Goal: Task Accomplishment & Management: Manage account settings

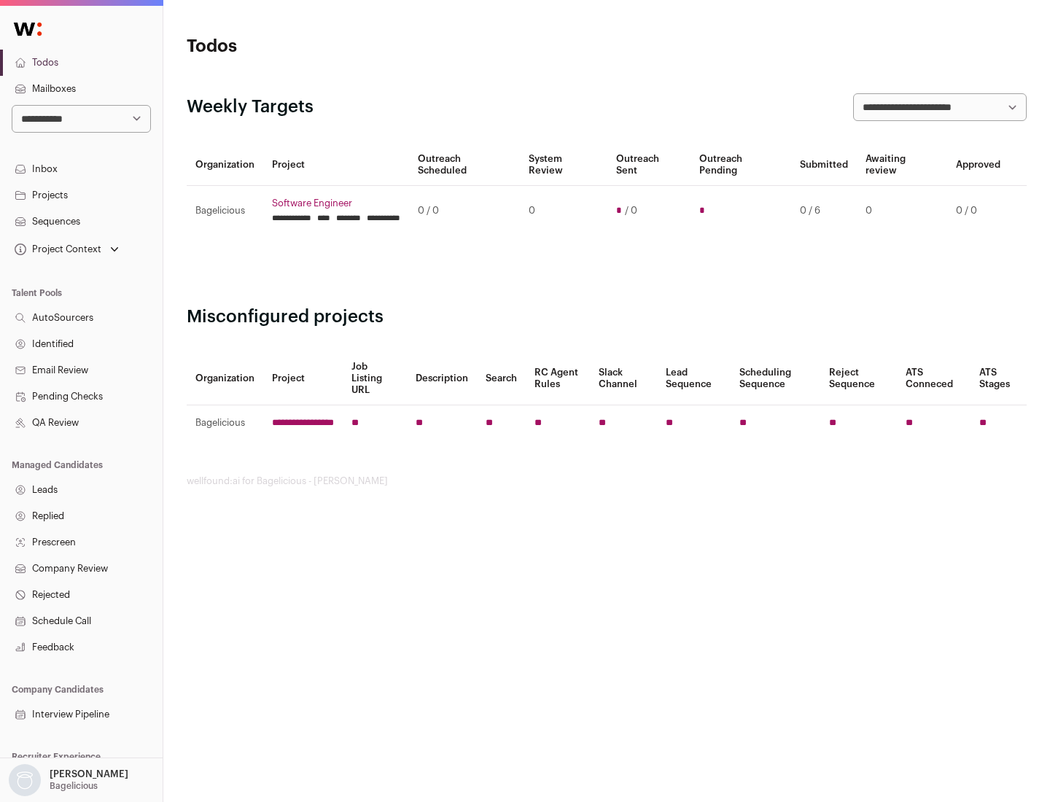
click at [81, 195] on link "Projects" at bounding box center [81, 195] width 163 height 26
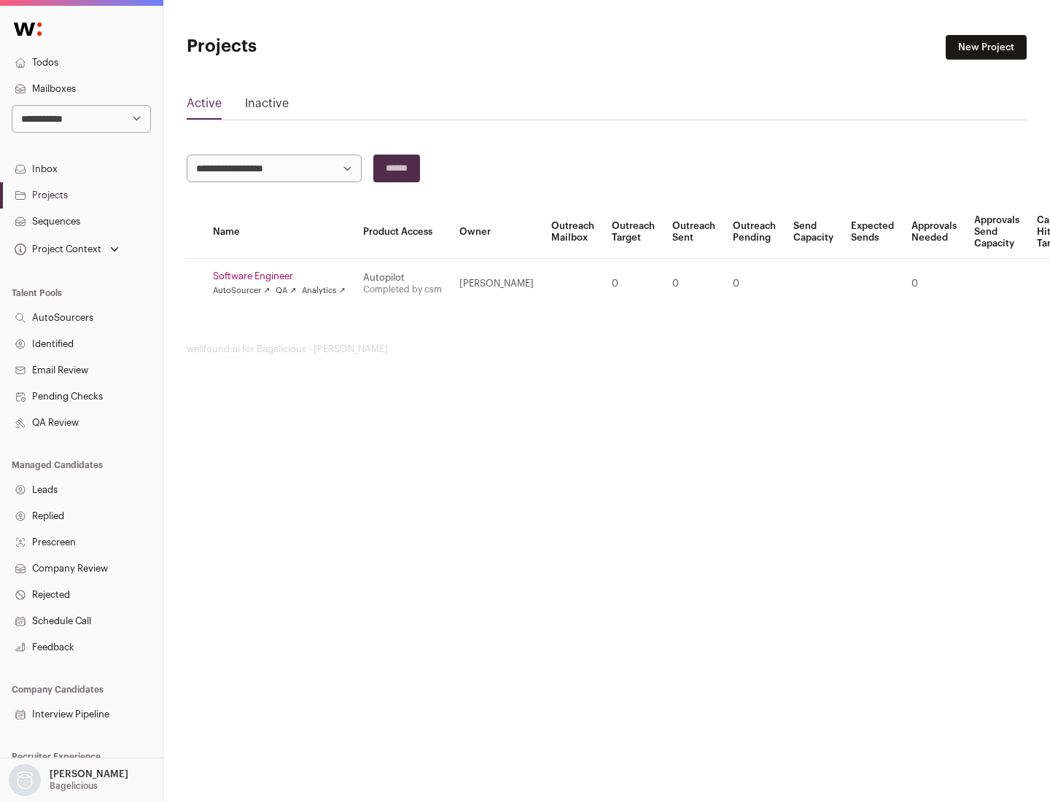
click at [284, 276] on link "Software Engineer" at bounding box center [279, 277] width 133 height 12
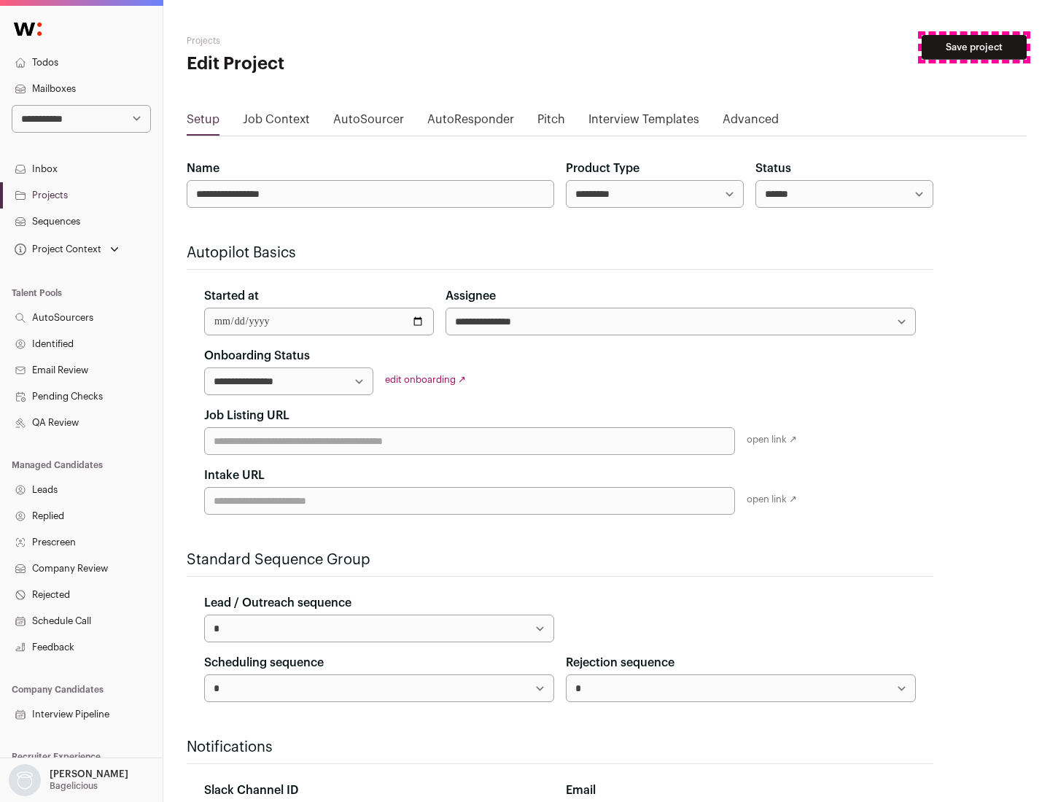
click at [974, 47] on button "Save project" at bounding box center [974, 47] width 105 height 25
